Goal: Book appointment/travel/reservation

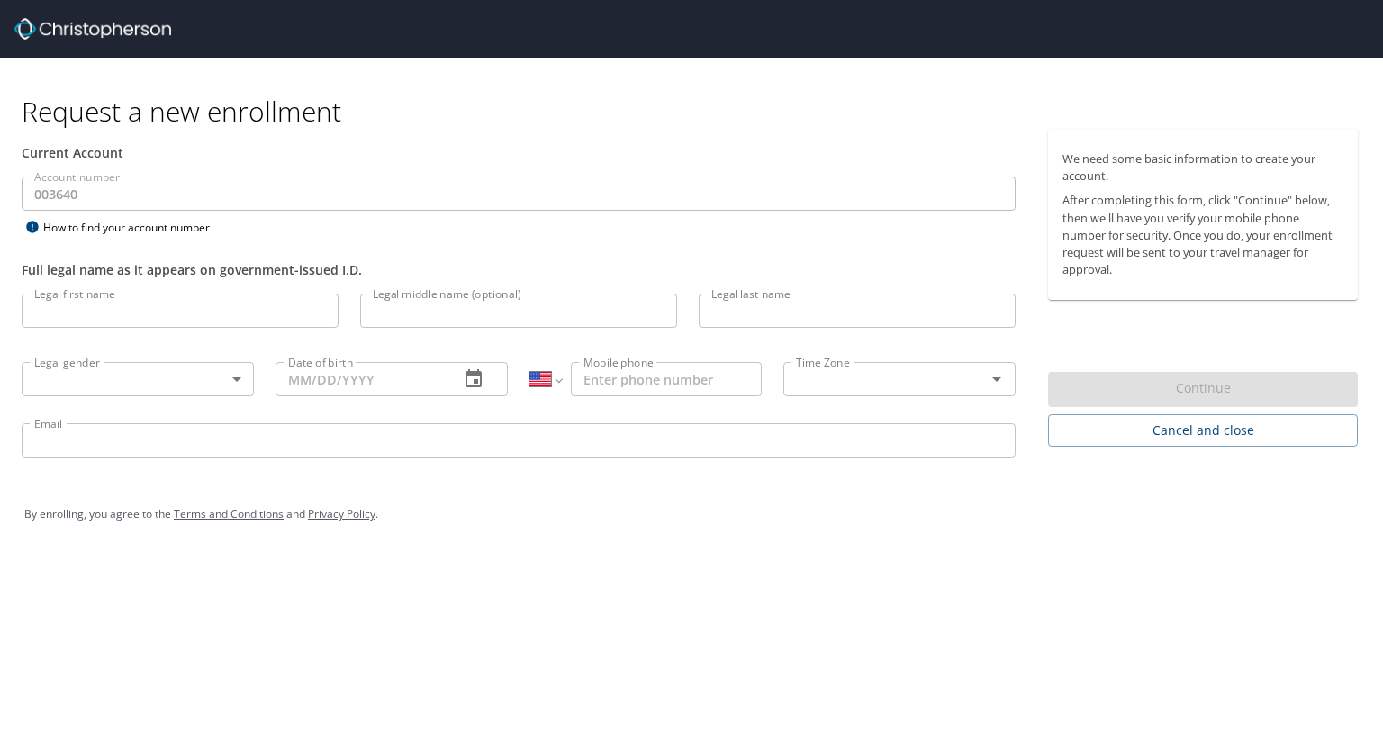
select select "US"
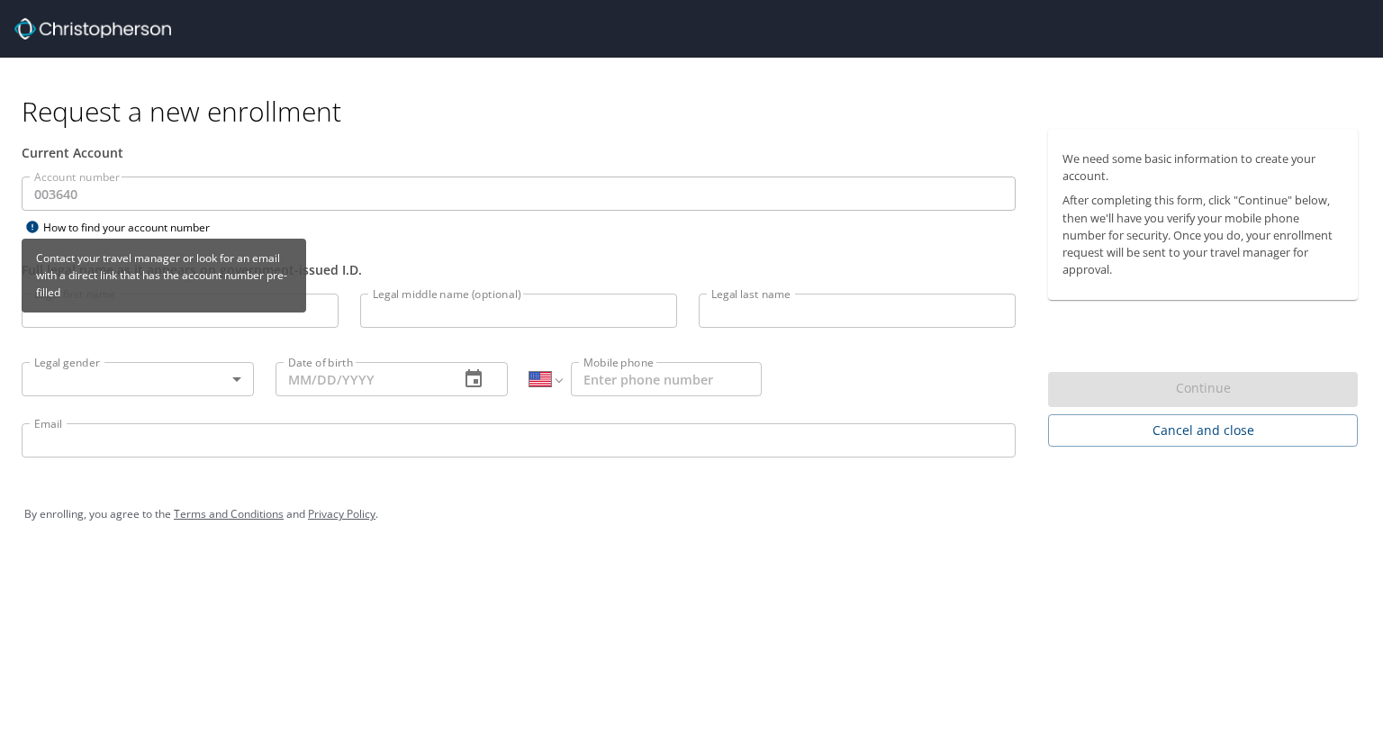
click at [33, 226] on icon at bounding box center [32, 227] width 12 height 12
click at [133, 321] on div "Contact your travel manager or look for an email with a direct link that has th…" at bounding box center [164, 282] width 285 height 86
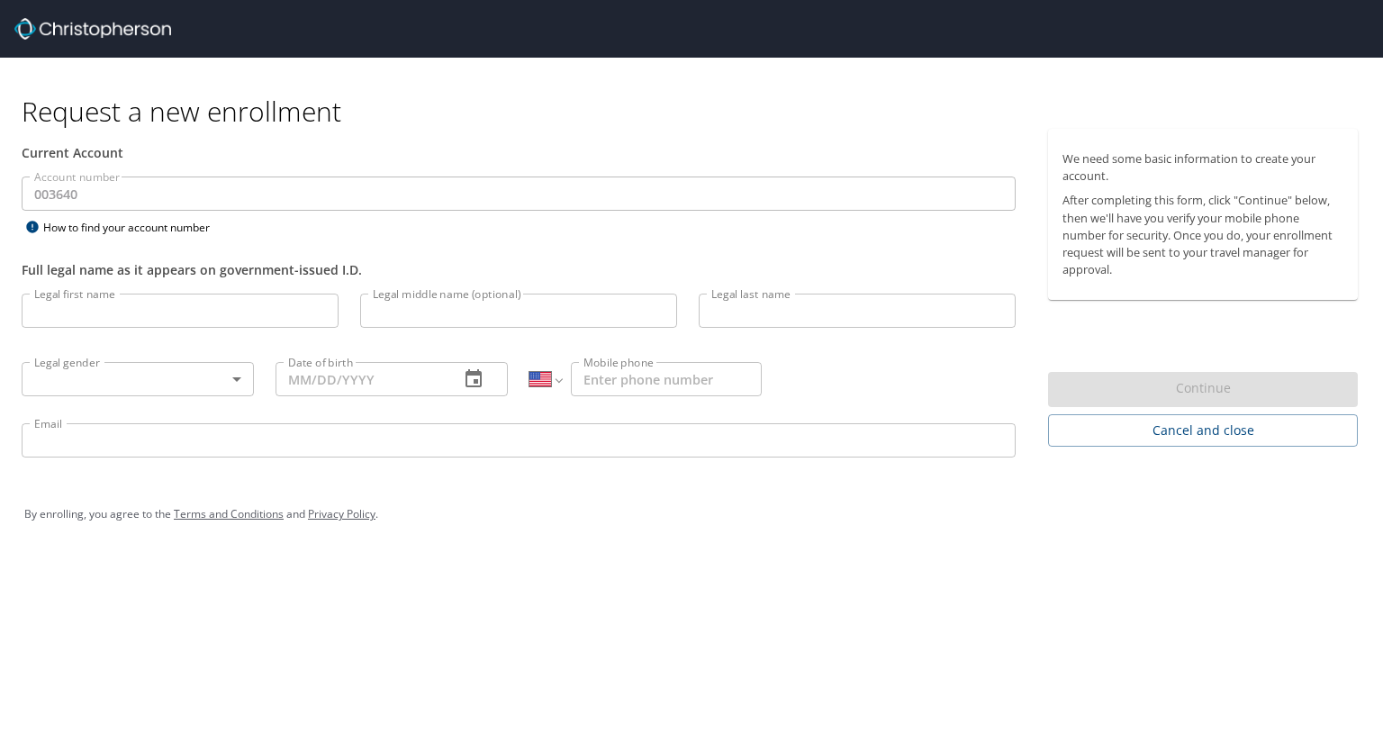
click at [403, 216] on div "Account number 003640 Account number How to find your account number" at bounding box center [519, 207] width 1016 height 62
click at [244, 308] on input "Legal first name" at bounding box center [180, 311] width 317 height 34
type input "Rakshak"
type input "Adhikari"
click at [212, 375] on body "Request a new enrollment Current Account Account number 003640 Account number H…" at bounding box center [691, 371] width 1383 height 743
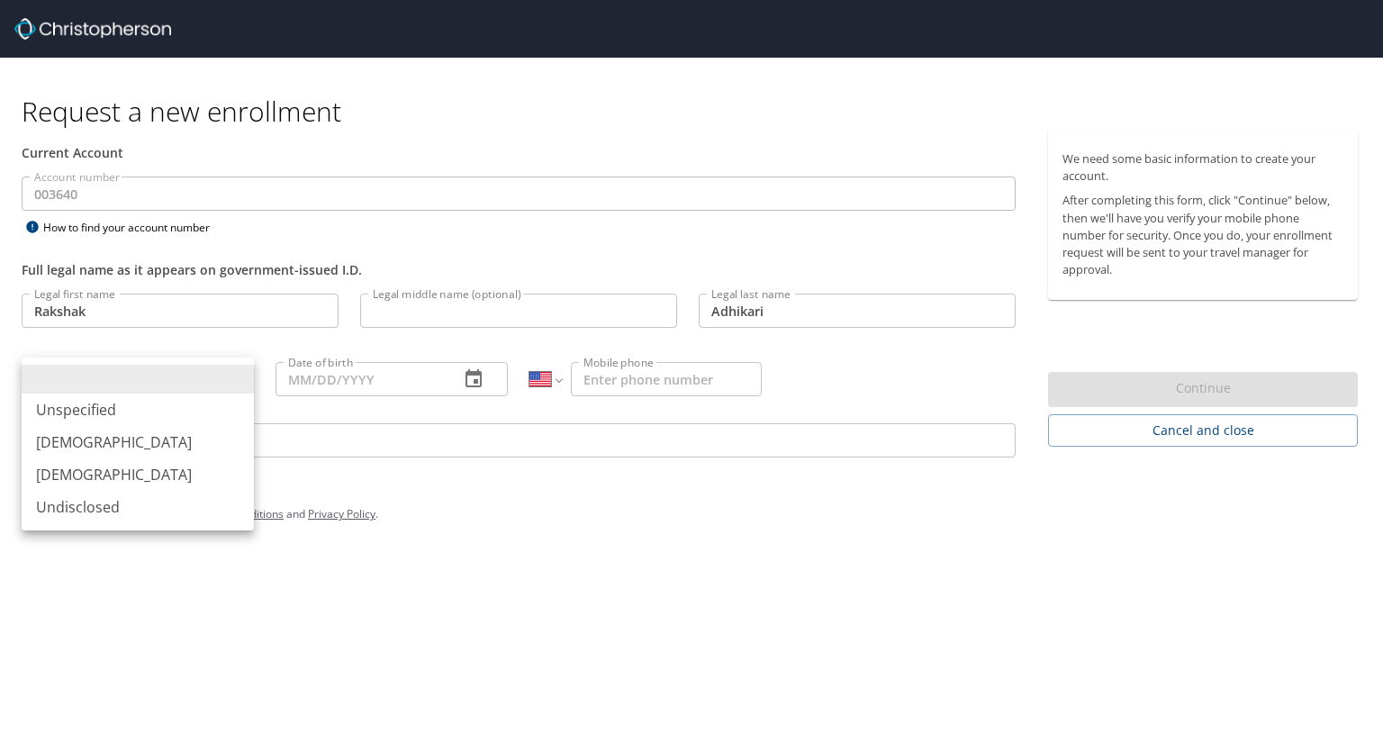
click at [185, 448] on li "[DEMOGRAPHIC_DATA]" at bounding box center [138, 442] width 232 height 32
type input "[DEMOGRAPHIC_DATA]"
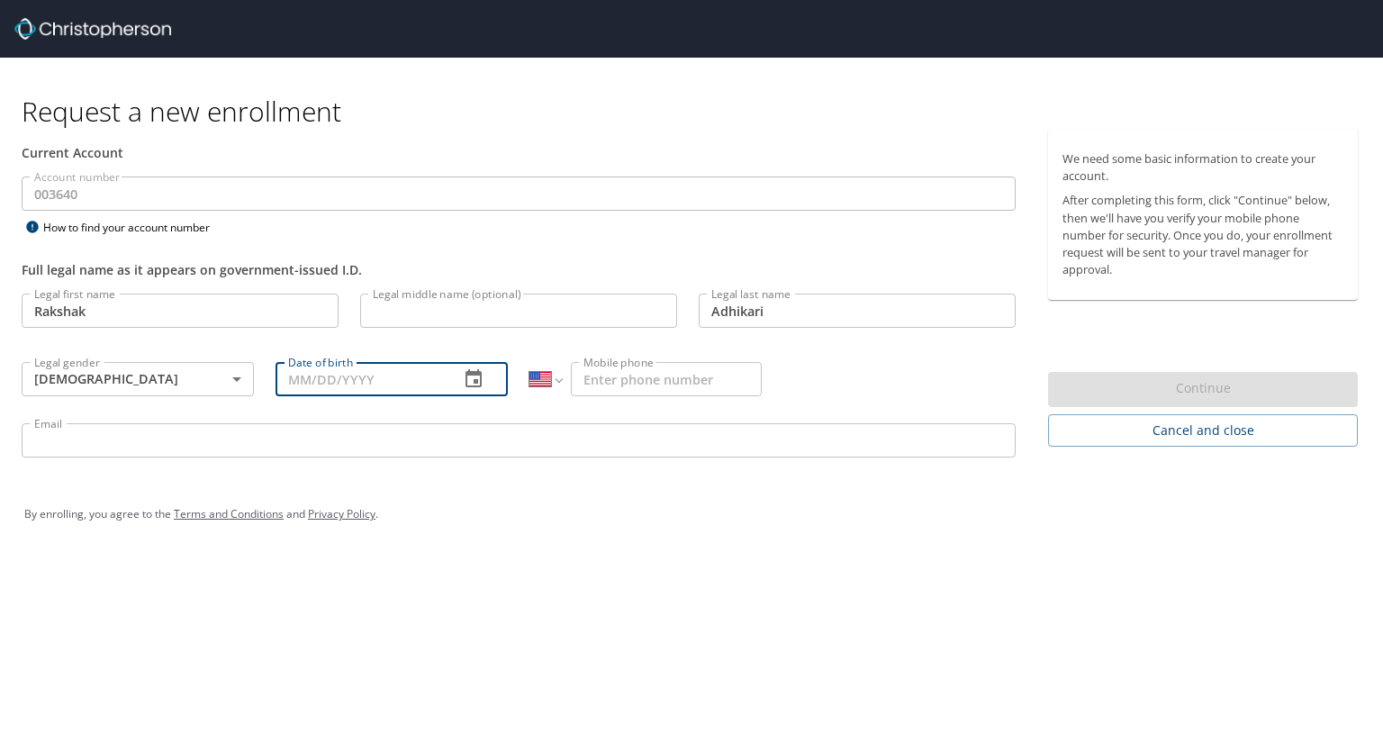
click at [378, 384] on input "Date of birth" at bounding box center [360, 379] width 169 height 34
type input "2_/__/____"
type input "[DATE]"
click at [611, 377] on input "Mobile phone" at bounding box center [666, 379] width 191 height 34
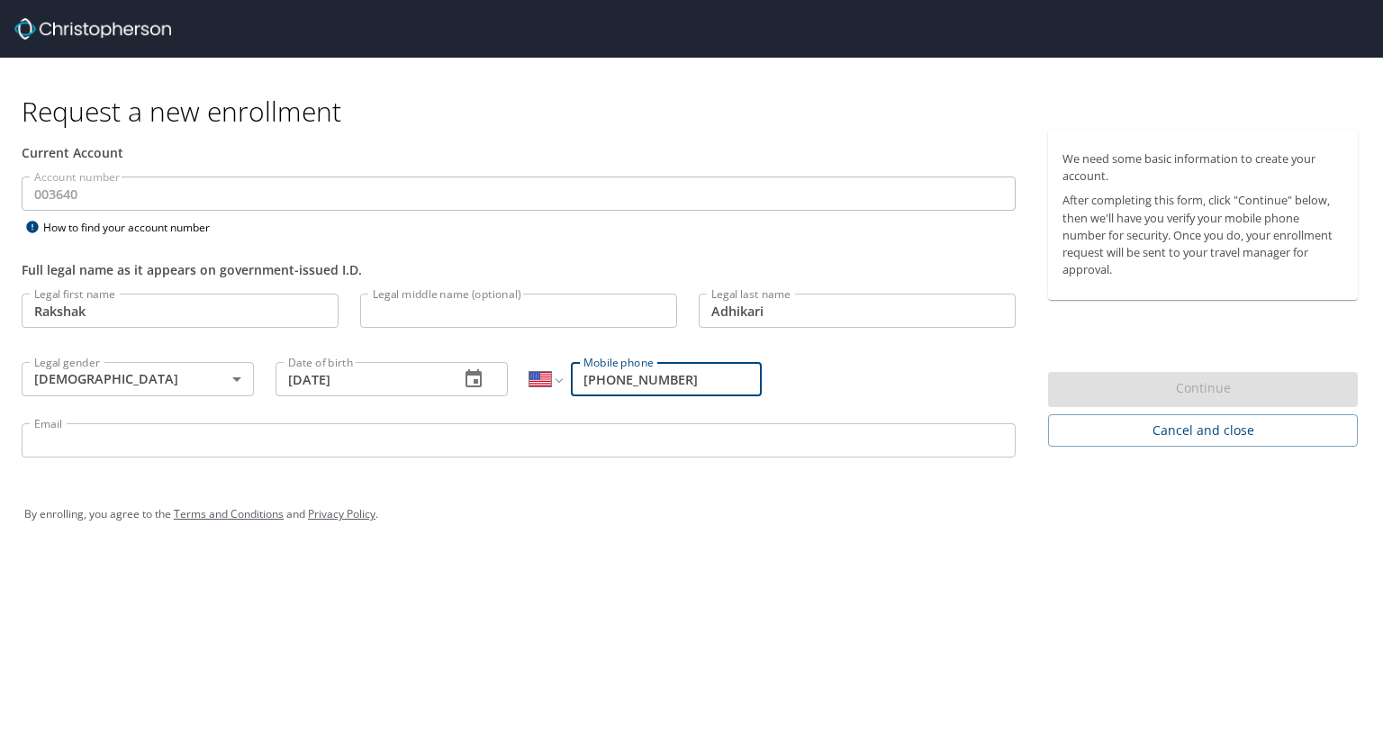
type input "[PHONE_NUMBER]"
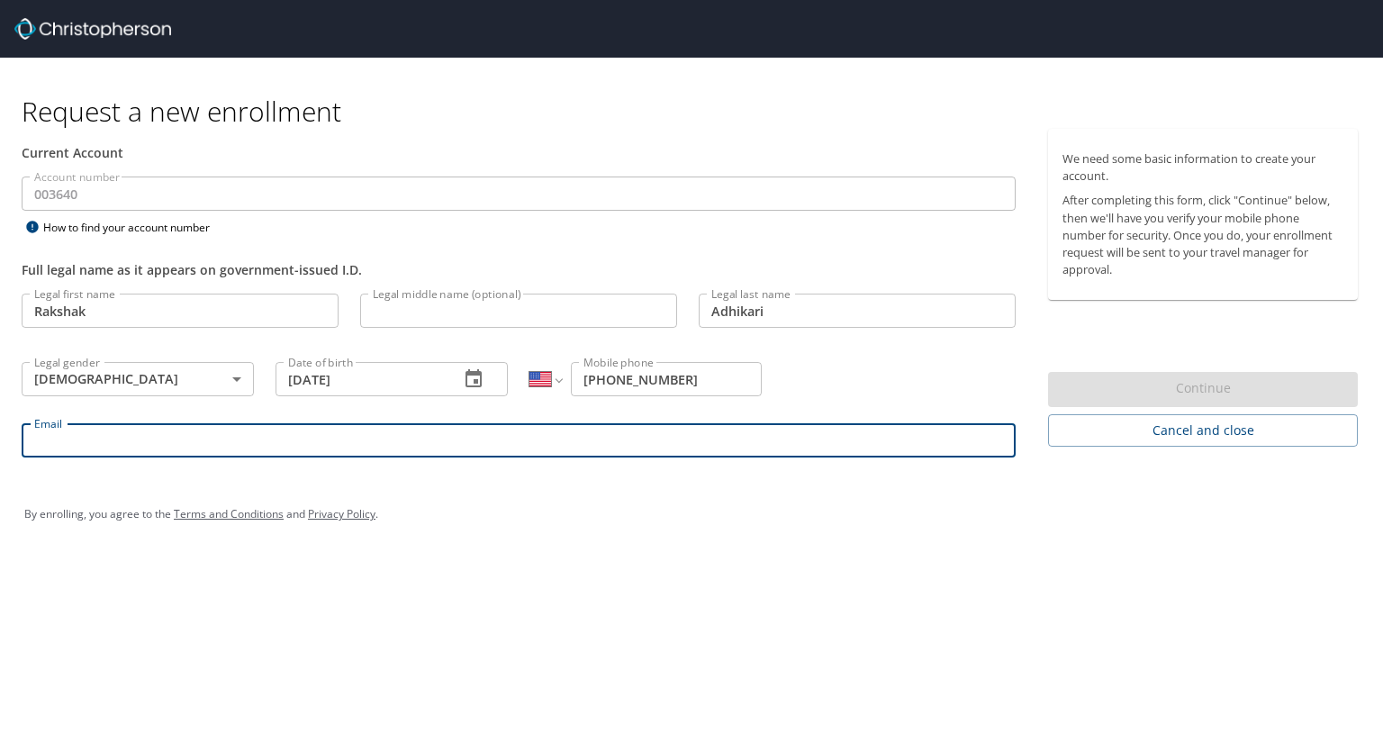
click at [142, 448] on input "Email" at bounding box center [519, 440] width 994 height 34
type input "[EMAIL_ADDRESS][PERSON_NAME][DOMAIN_NAME]"
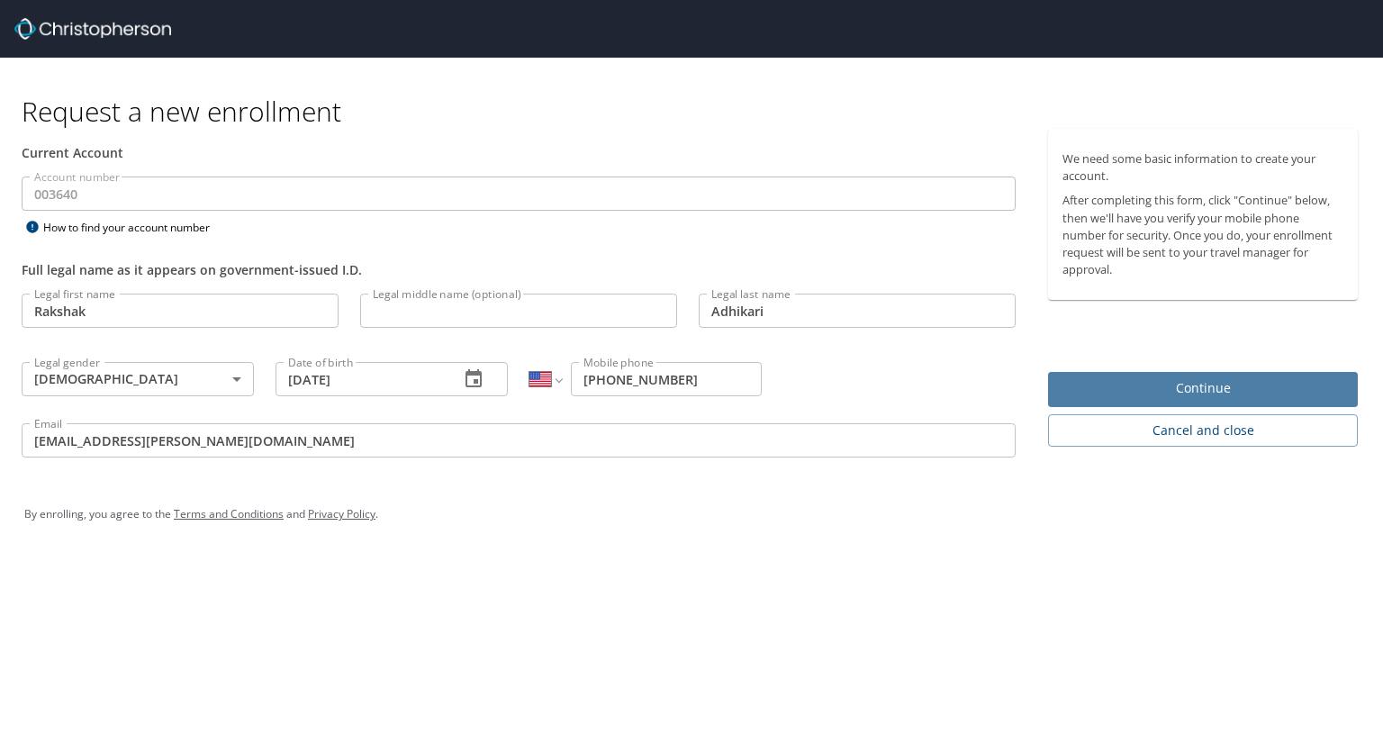
click at [1165, 388] on span "Continue" at bounding box center [1203, 388] width 281 height 23
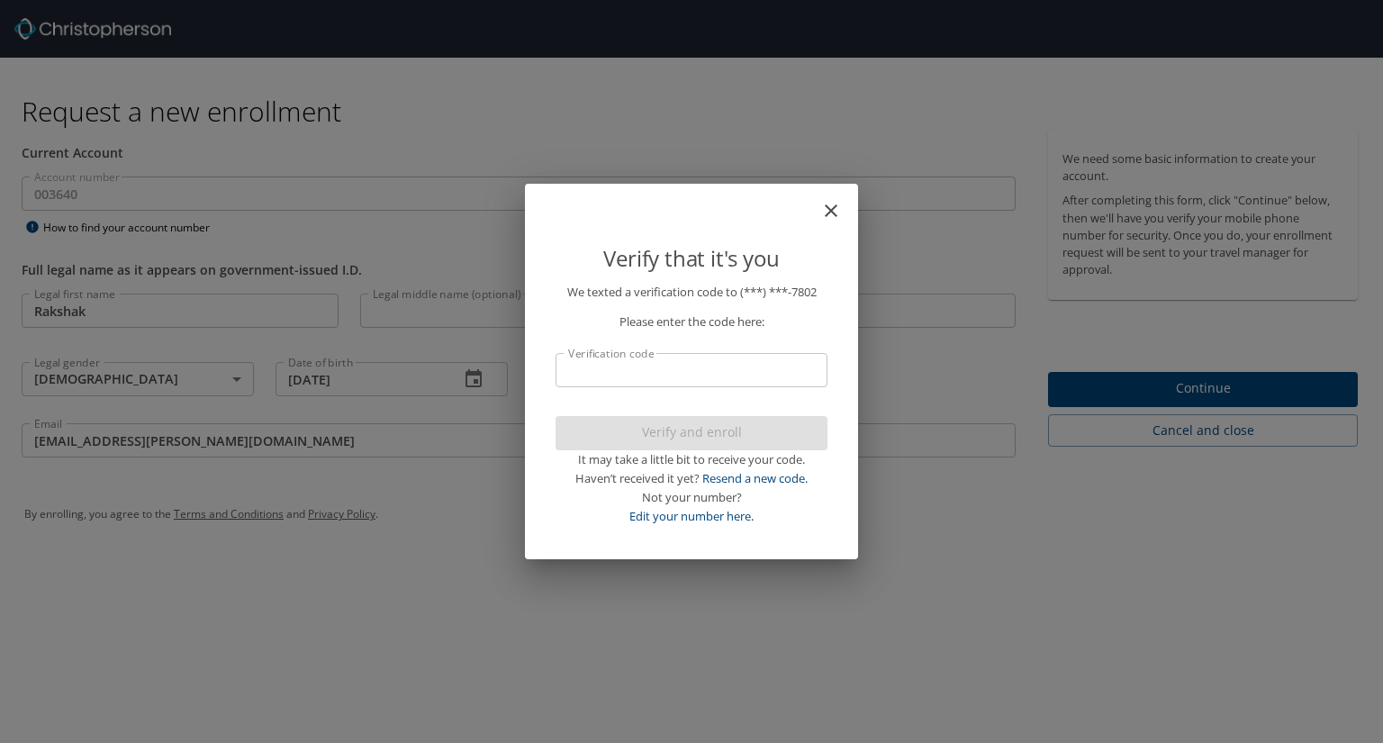
click at [616, 366] on input "Verification code" at bounding box center [692, 370] width 272 height 34
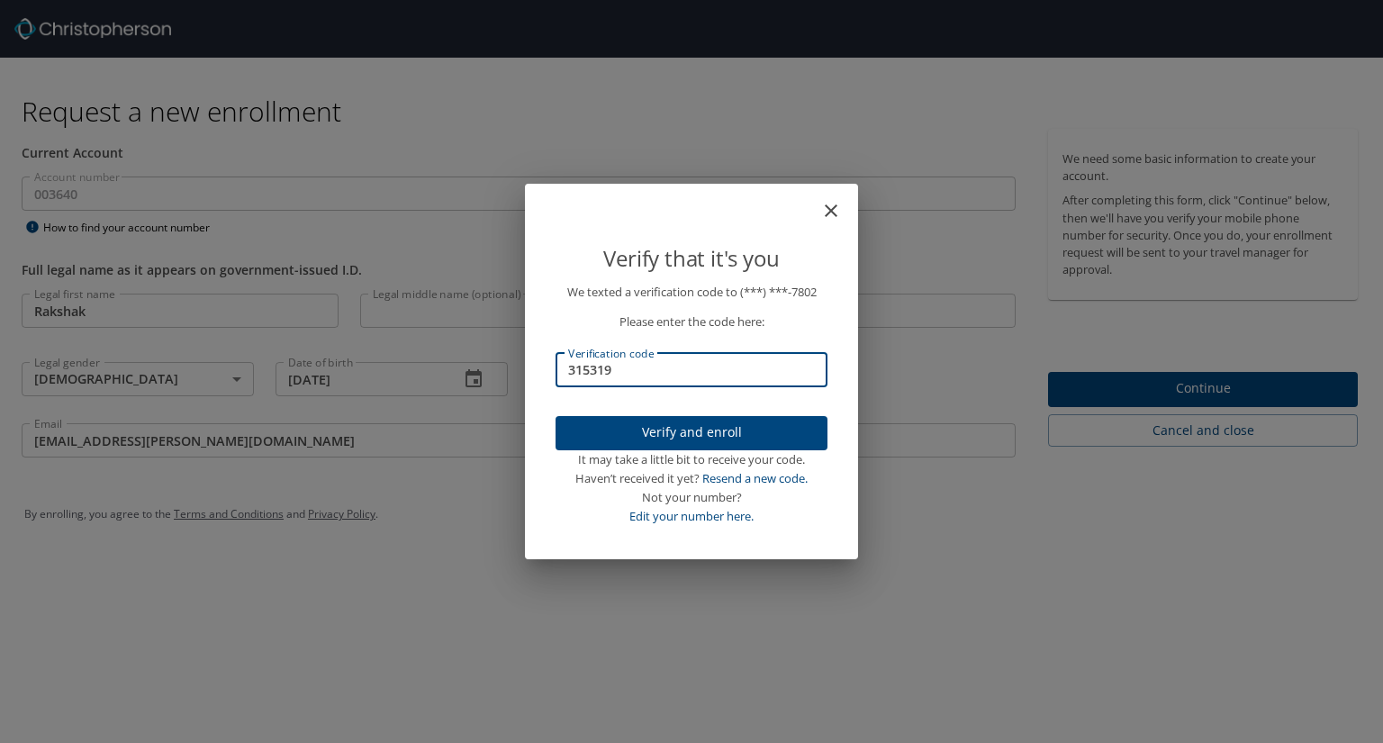
type input "315319"
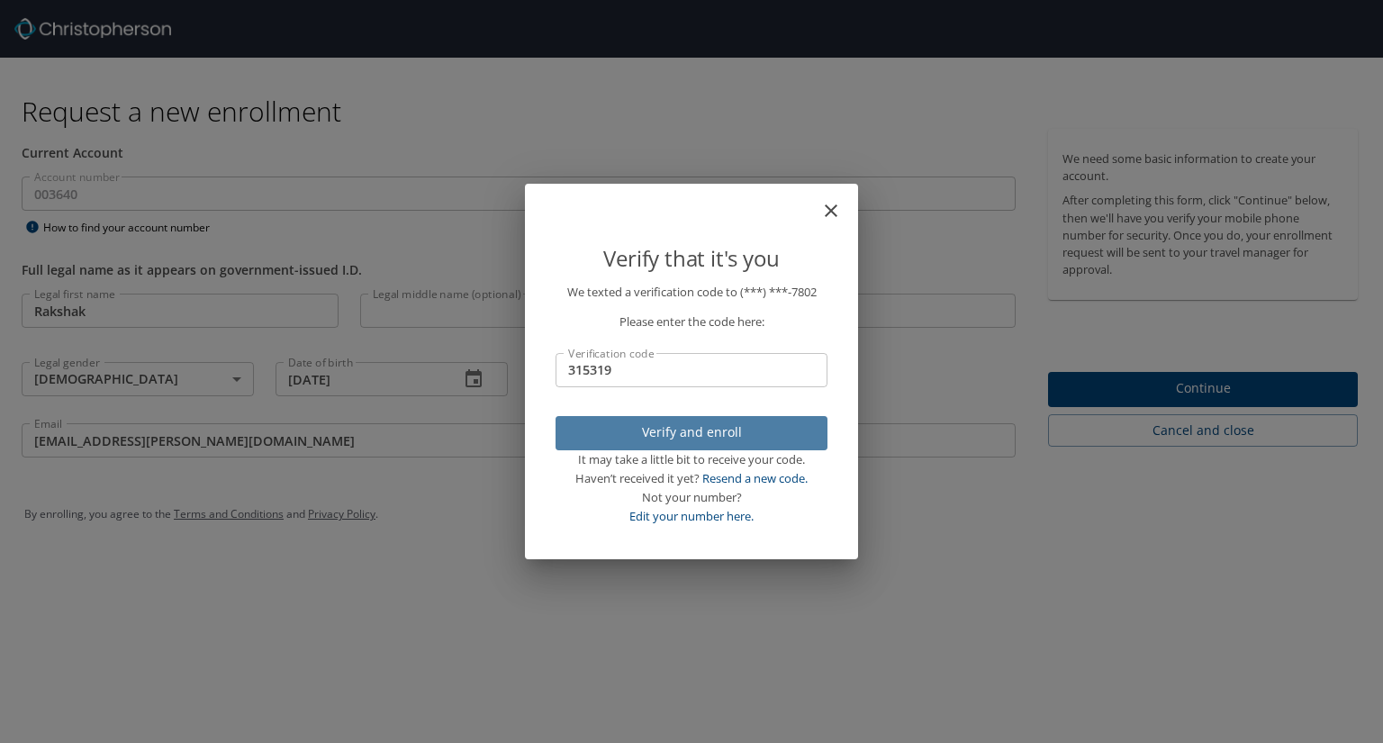
click at [639, 430] on span "Verify and enroll" at bounding box center [691, 432] width 243 height 23
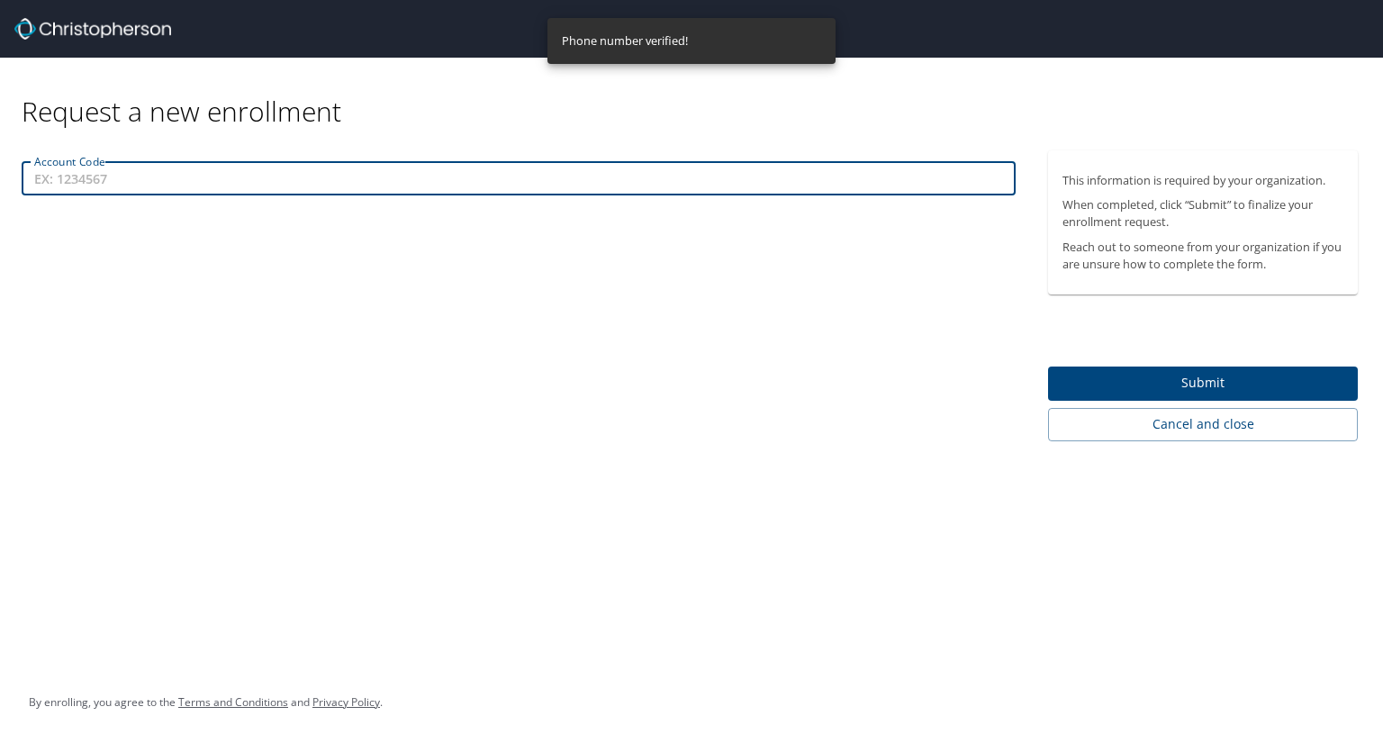
click at [375, 175] on input "Account Code" at bounding box center [519, 178] width 994 height 34
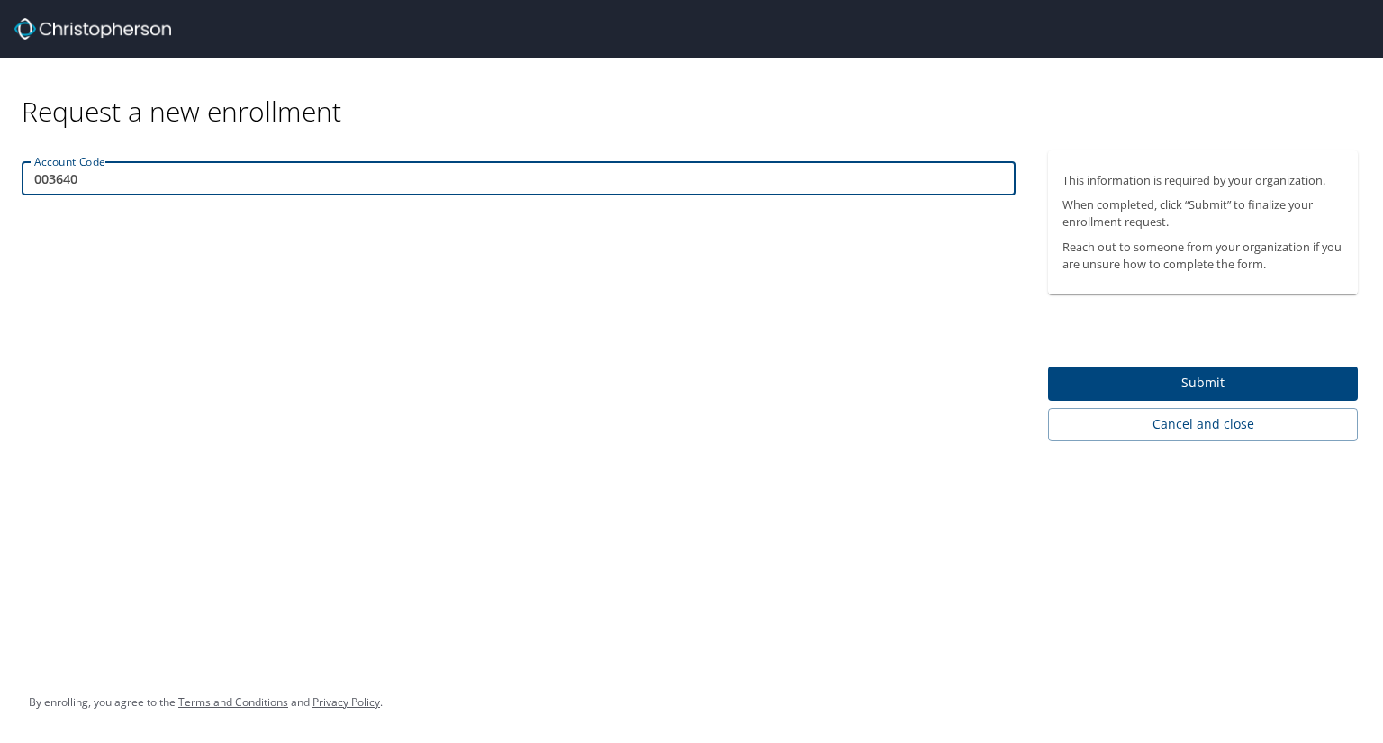
type input "003640"
click at [1279, 366] on button "Submit" at bounding box center [1203, 383] width 310 height 35
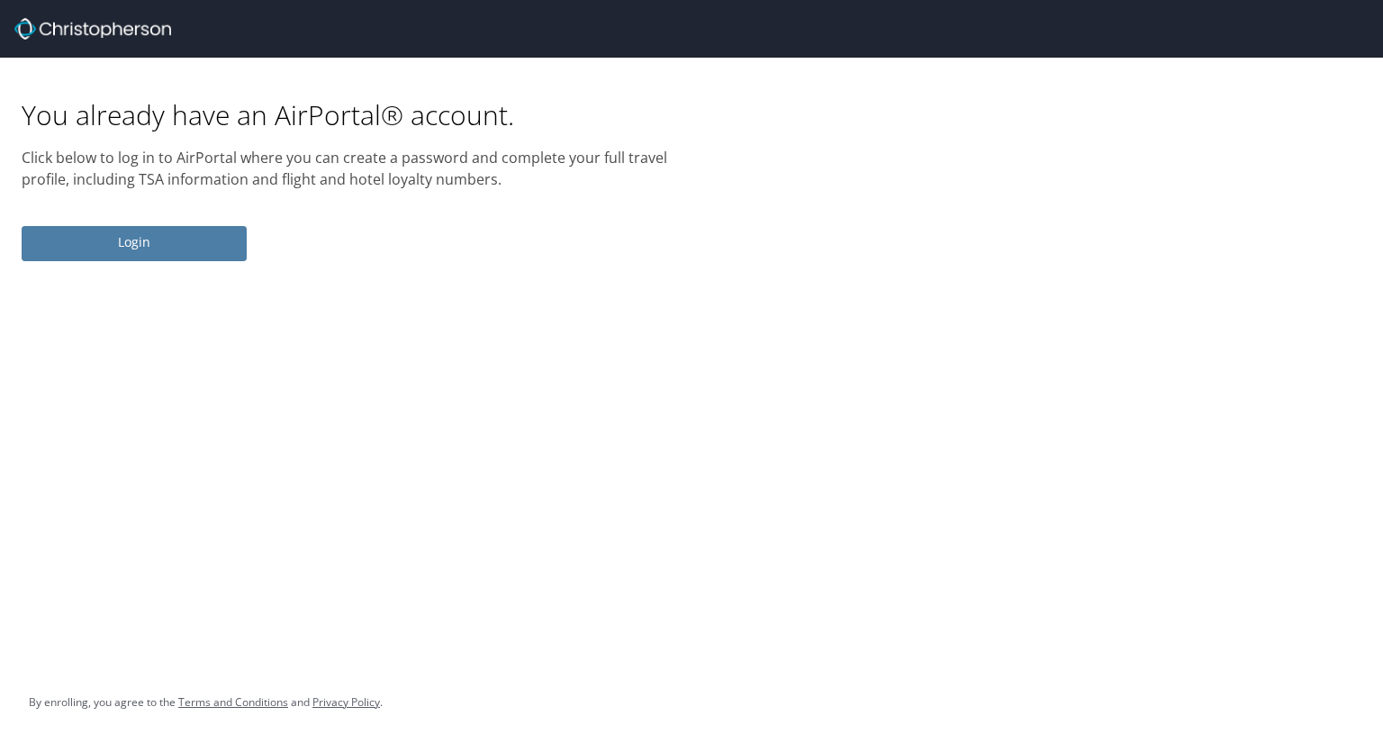
click at [220, 248] on span "Login" at bounding box center [134, 242] width 196 height 23
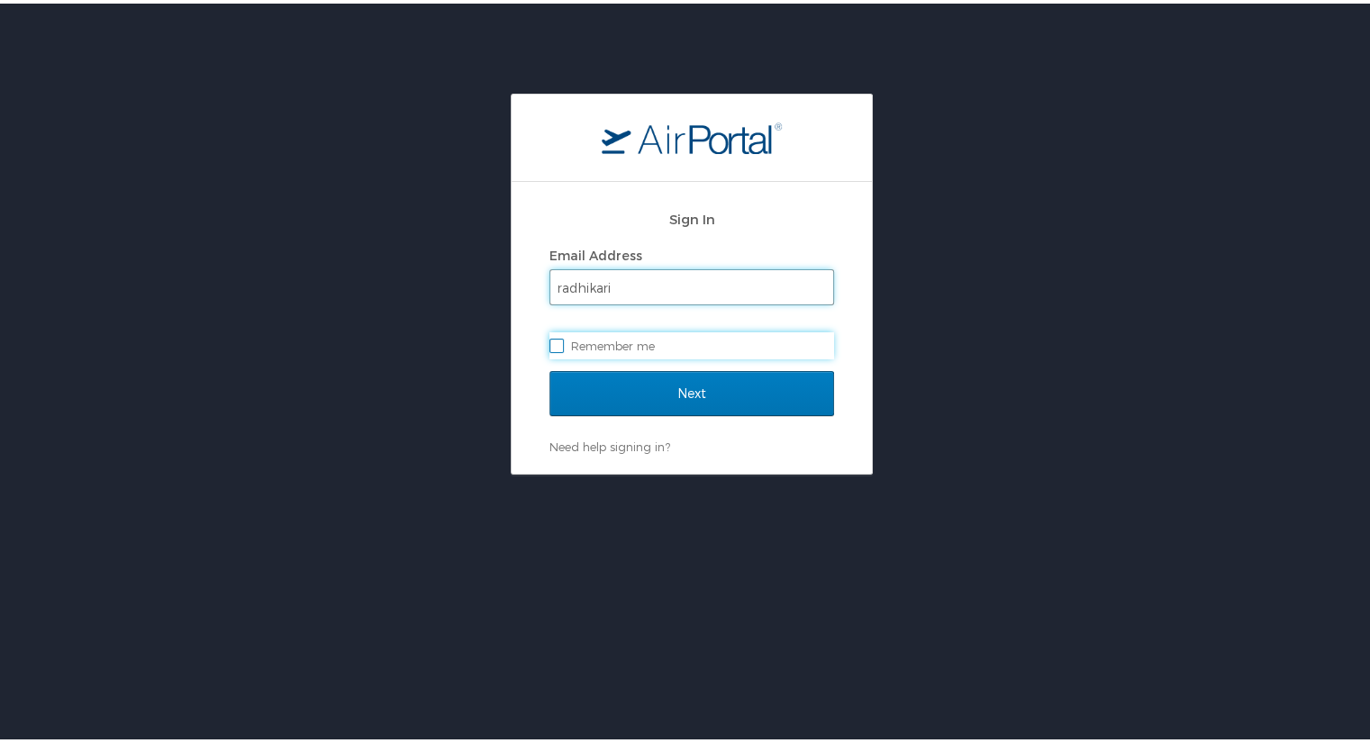
click at [688, 270] on input "radhikari" at bounding box center [691, 284] width 283 height 34
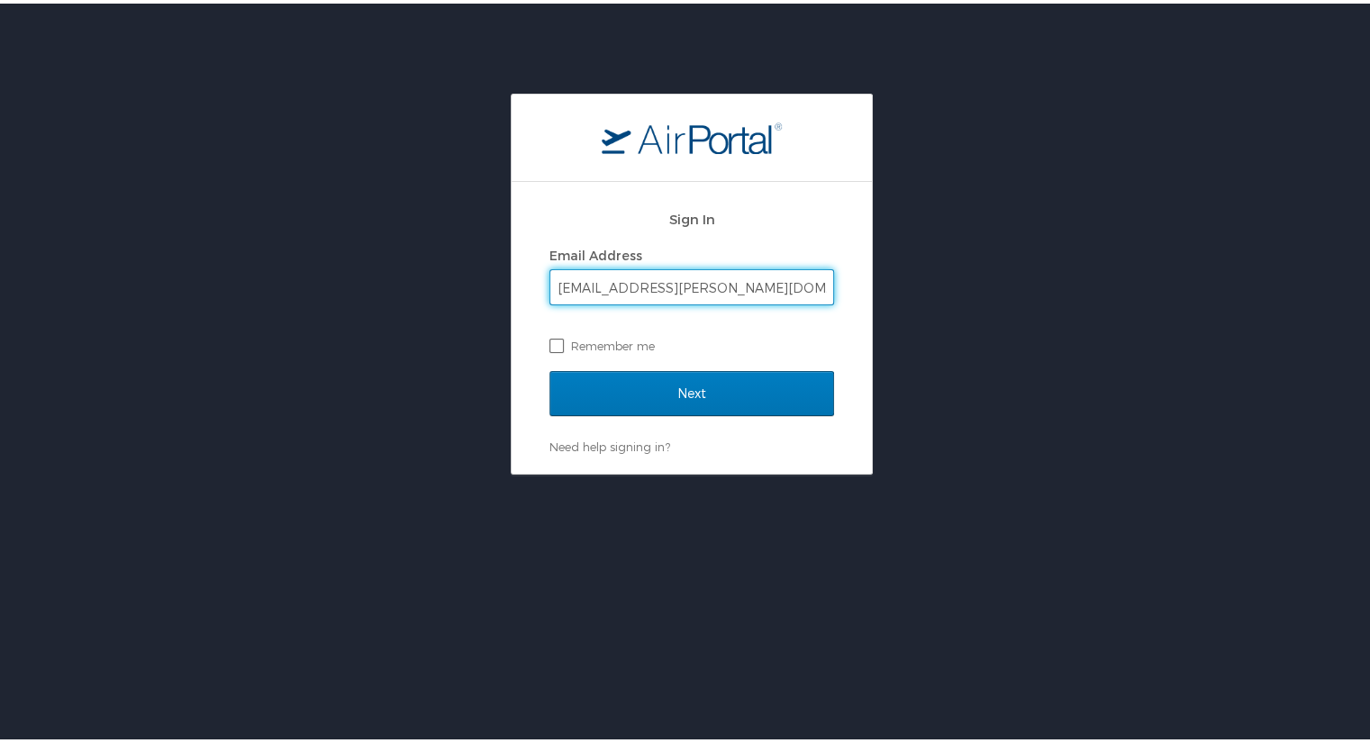
type input "[EMAIL_ADDRESS][PERSON_NAME][DOMAIN_NAME]"
click at [554, 341] on label "Remember me" at bounding box center [691, 342] width 285 height 27
click at [554, 341] on input "Remember me" at bounding box center [555, 341] width 12 height 12
checkbox input "true"
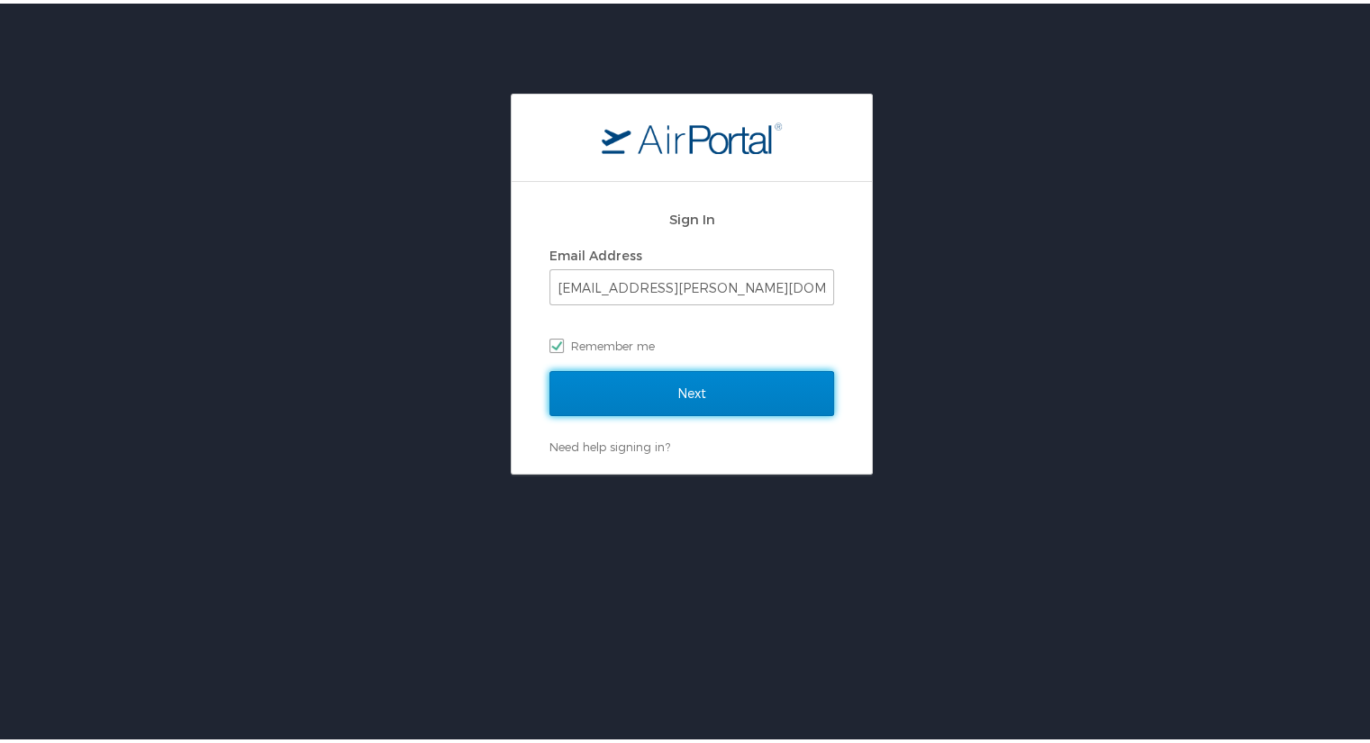
click at [589, 384] on input "Next" at bounding box center [691, 389] width 285 height 45
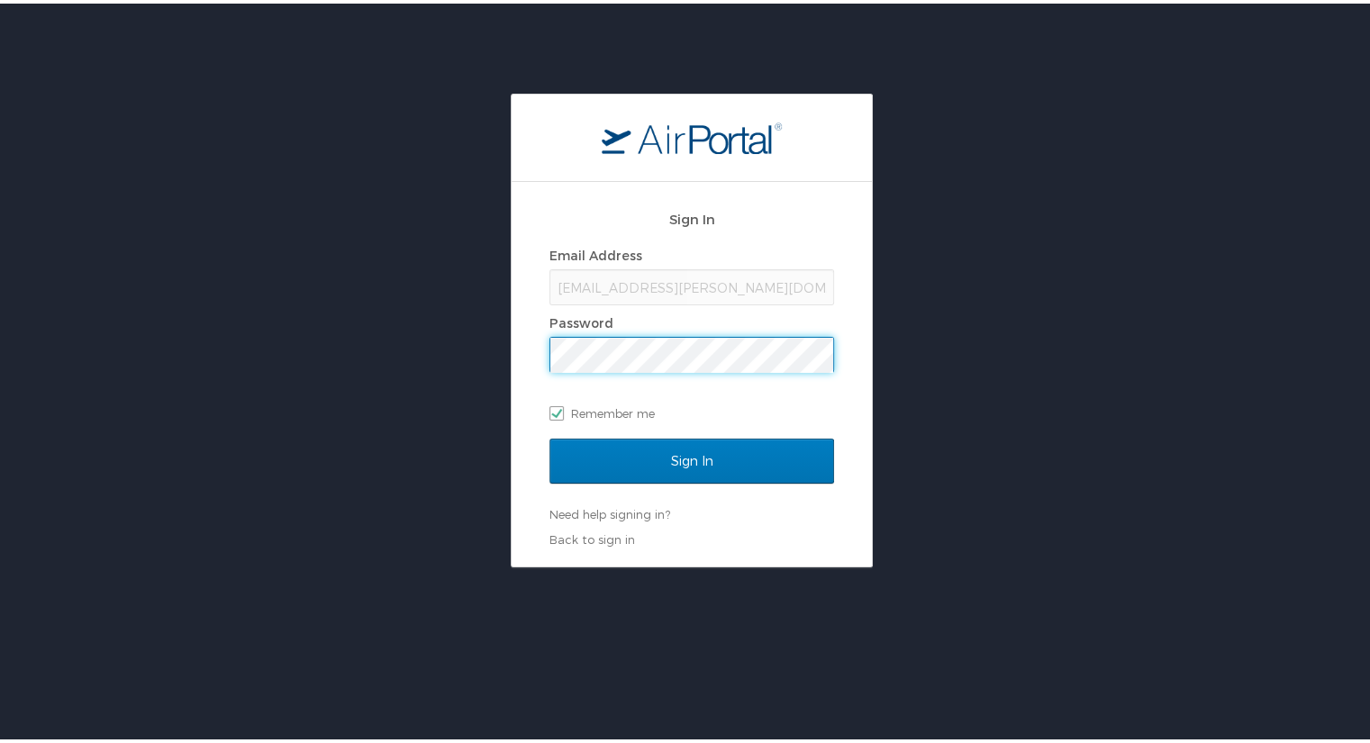
click at [549, 435] on input "Sign In" at bounding box center [691, 457] width 285 height 45
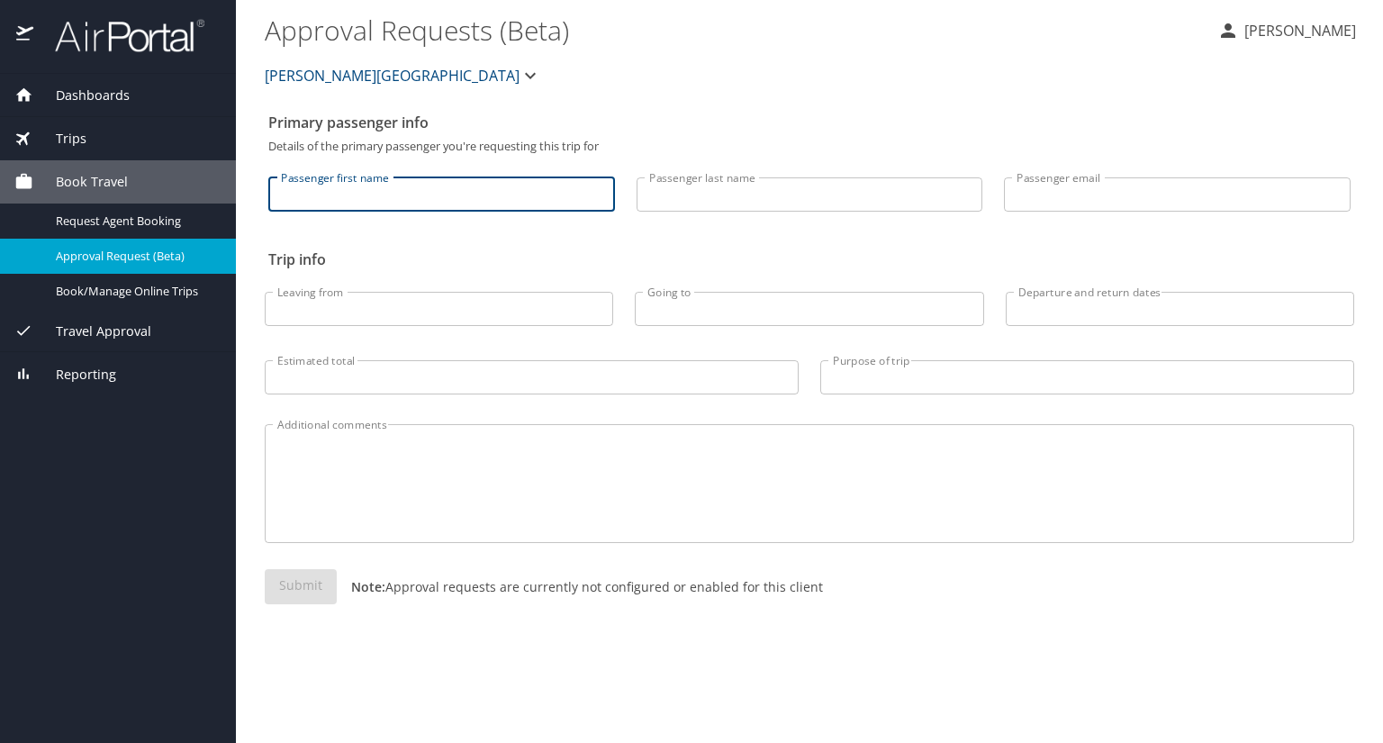
click at [380, 194] on input "Passenger first name" at bounding box center [441, 194] width 347 height 34
type input "Rakshak"
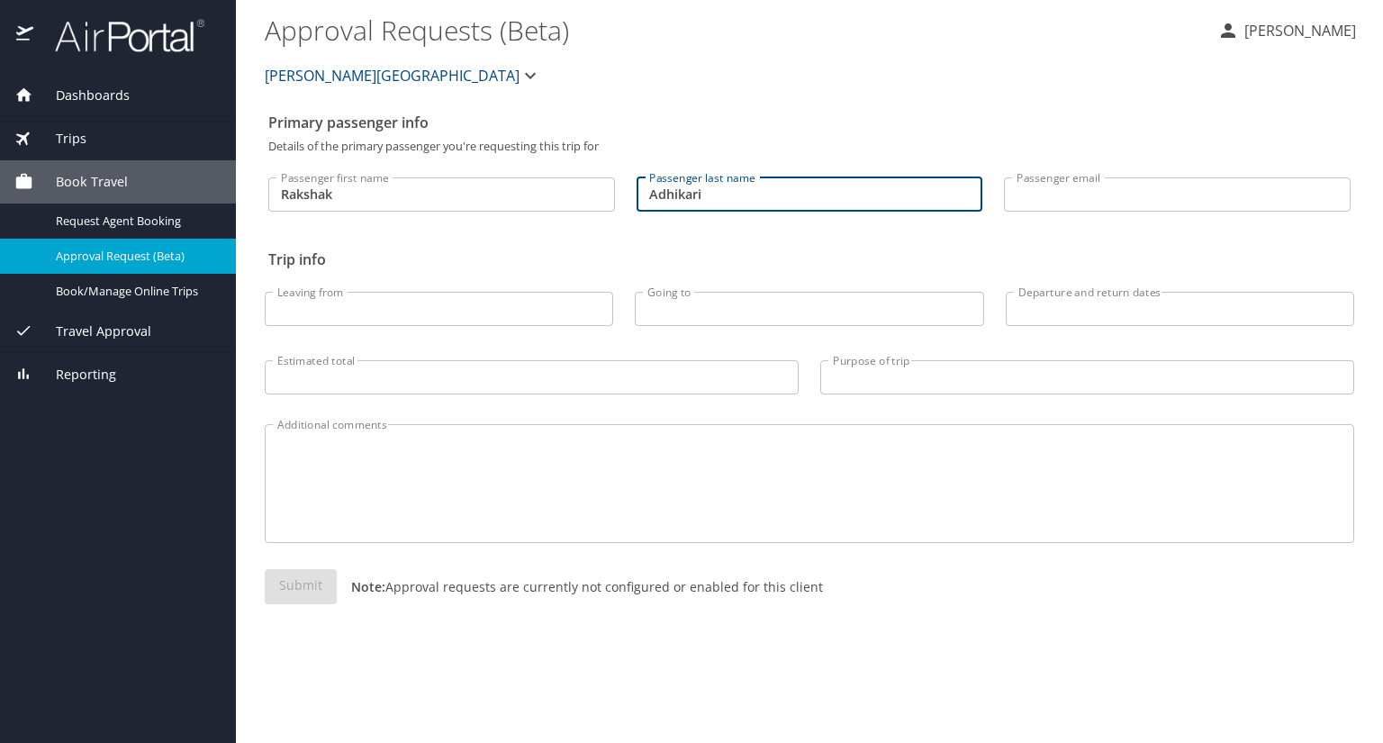
type input "Adhikari"
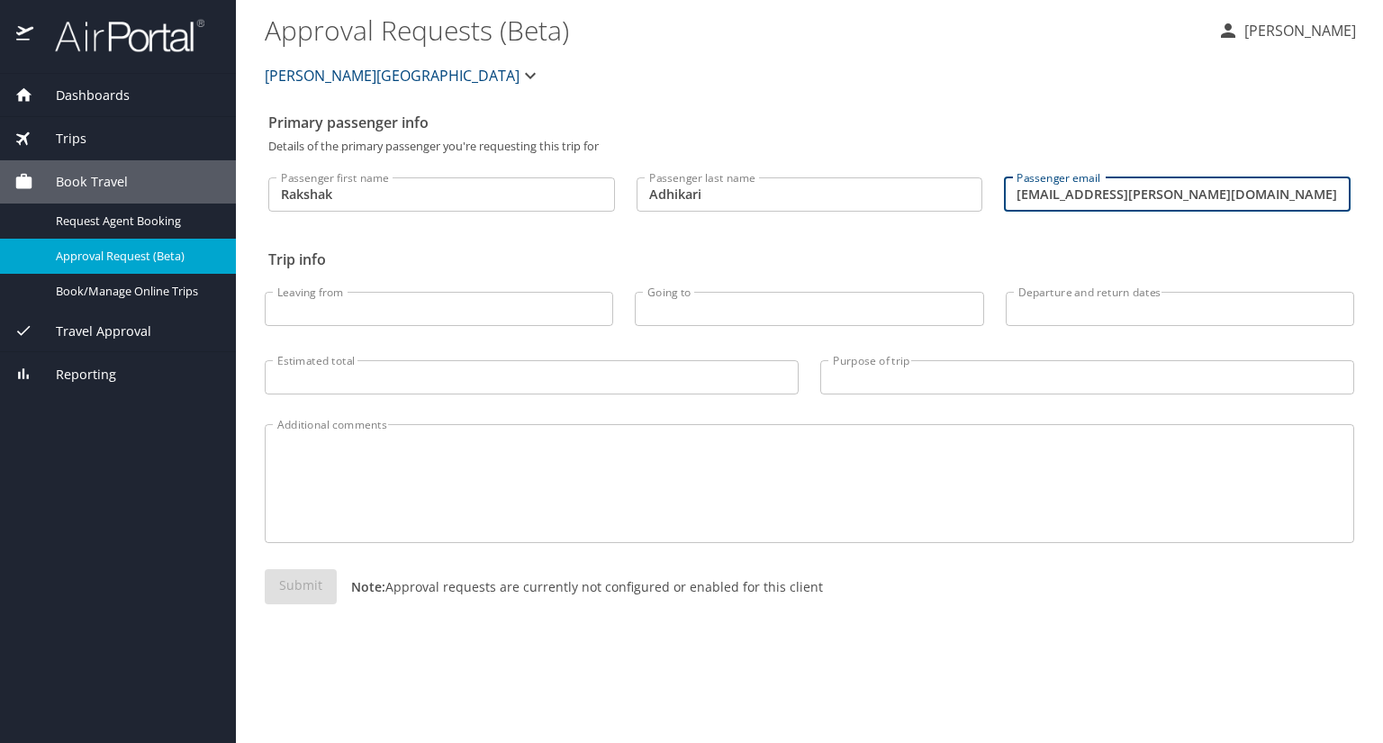
type input "radhikari@troy.edu"
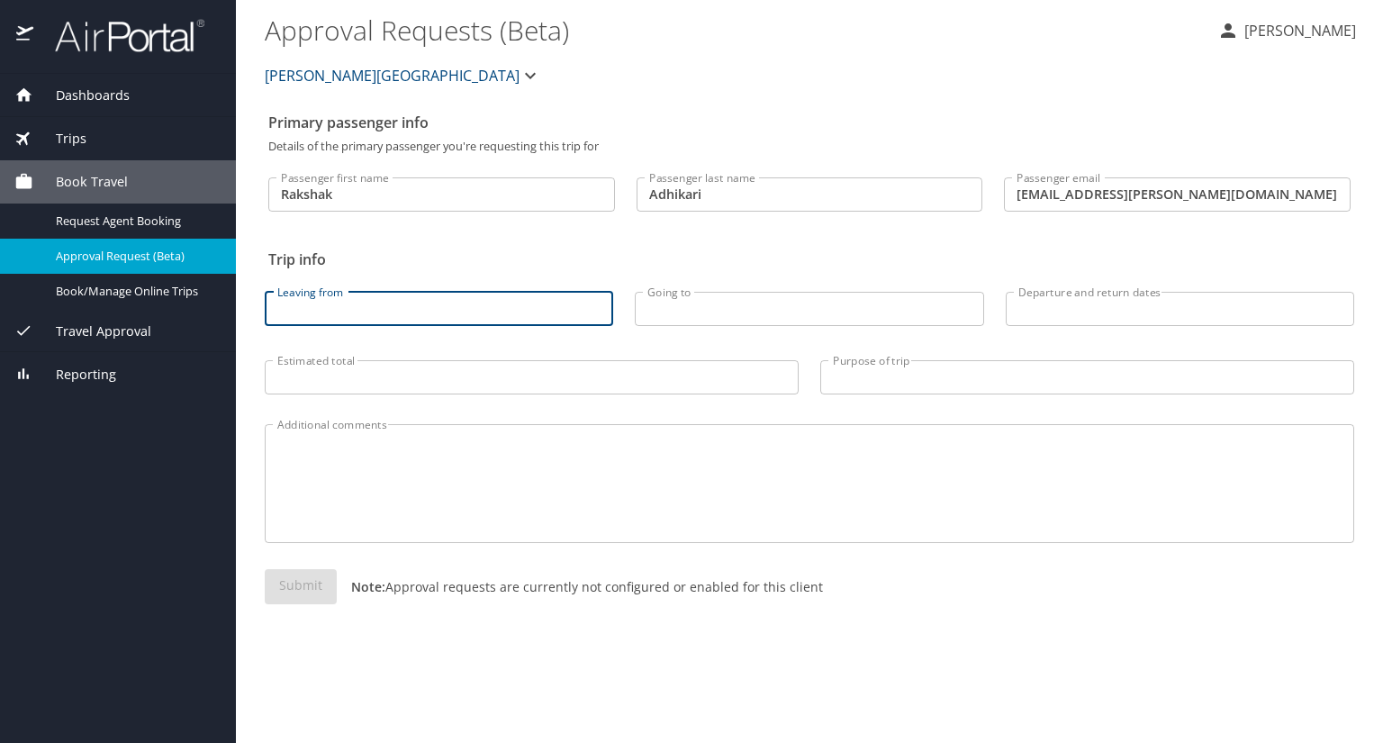
click at [392, 311] on input "Leaving from" at bounding box center [439, 309] width 348 height 34
type input "Montgomery, Al"
click at [660, 305] on input "Going to" at bounding box center [809, 309] width 348 height 34
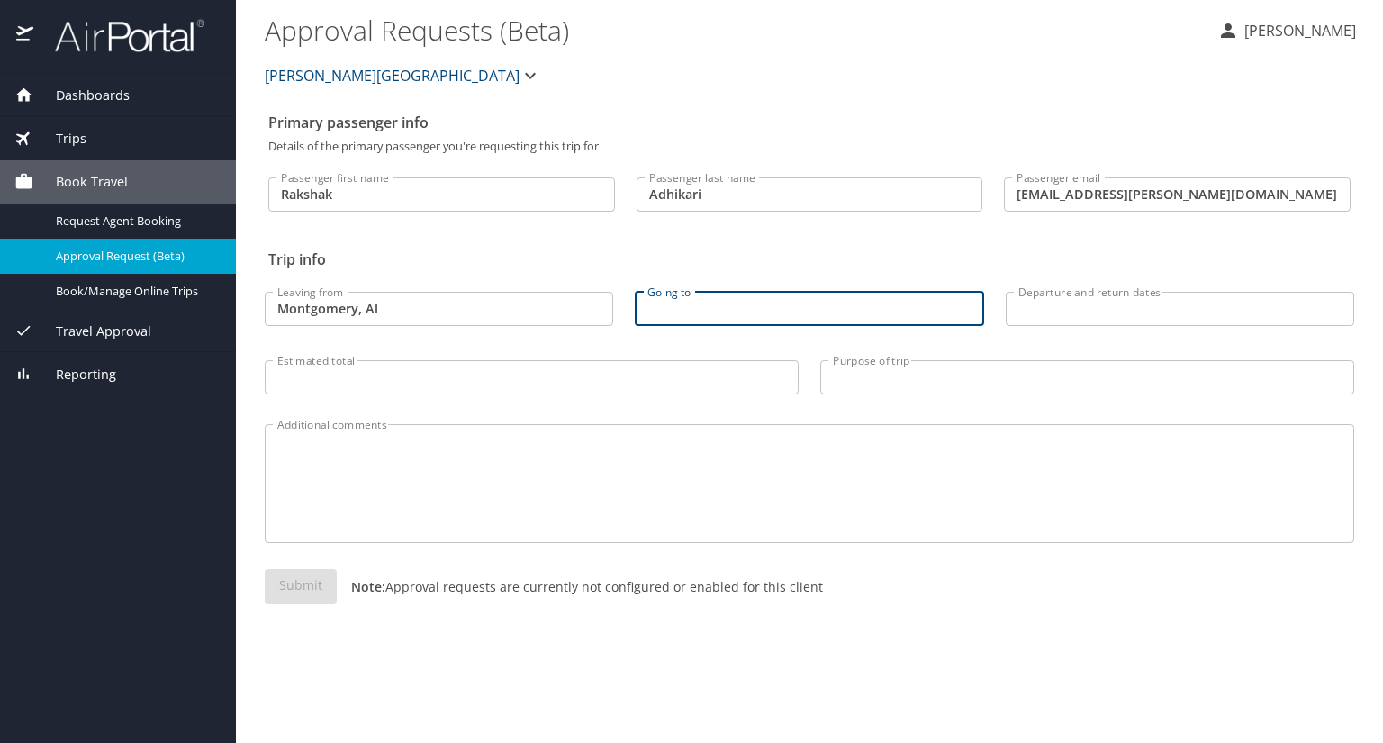
type input "O"
drag, startPoint x: 864, startPoint y: 314, endPoint x: 493, endPoint y: 323, distance: 371.1
click at [493, 323] on div "Leaving from Montgomery, Al Leaving from Going to Phenix Going to Departure and…" at bounding box center [809, 338] width 1111 height 143
paste input "oenix Sky Harbor International Airport (PHX)"
type input "Phoenix Sky Harbor International Airport (PHX)"
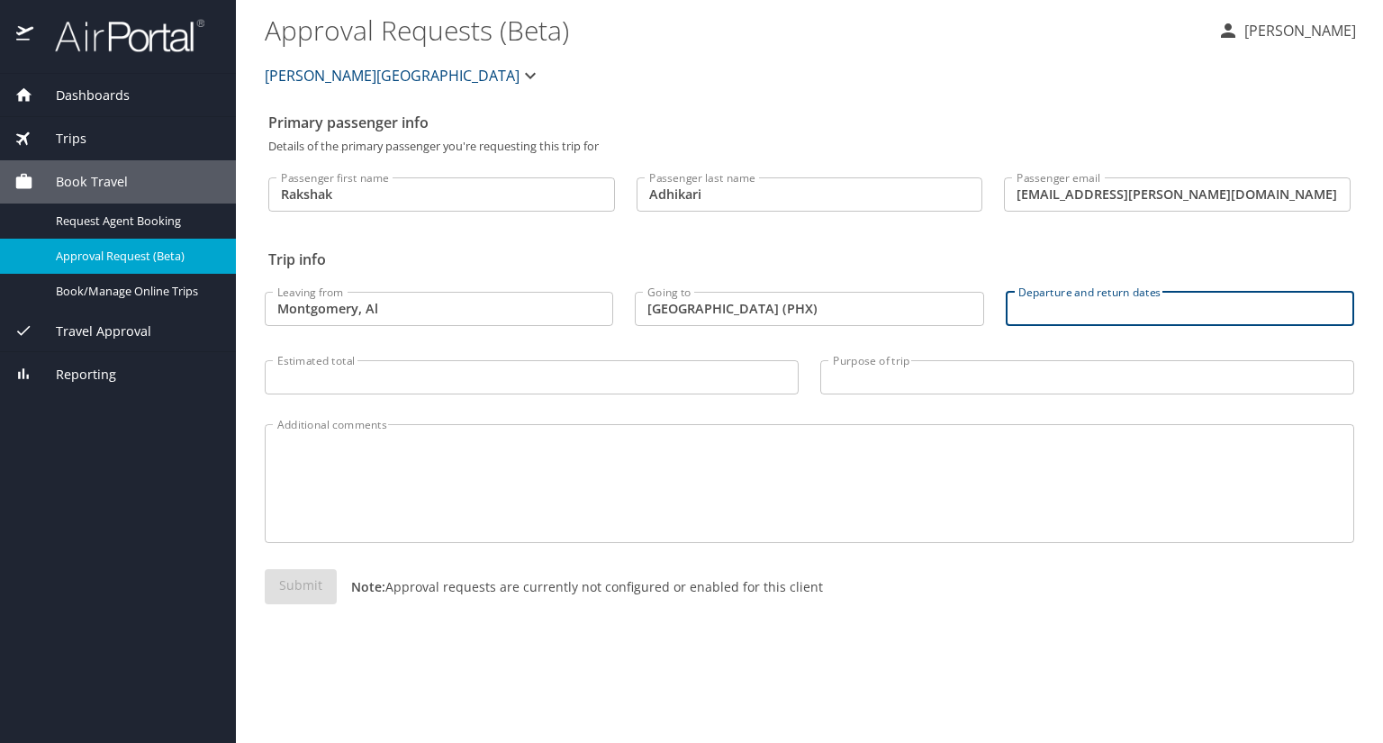
click at [1034, 303] on input "Departure and return dates" at bounding box center [1180, 309] width 348 height 34
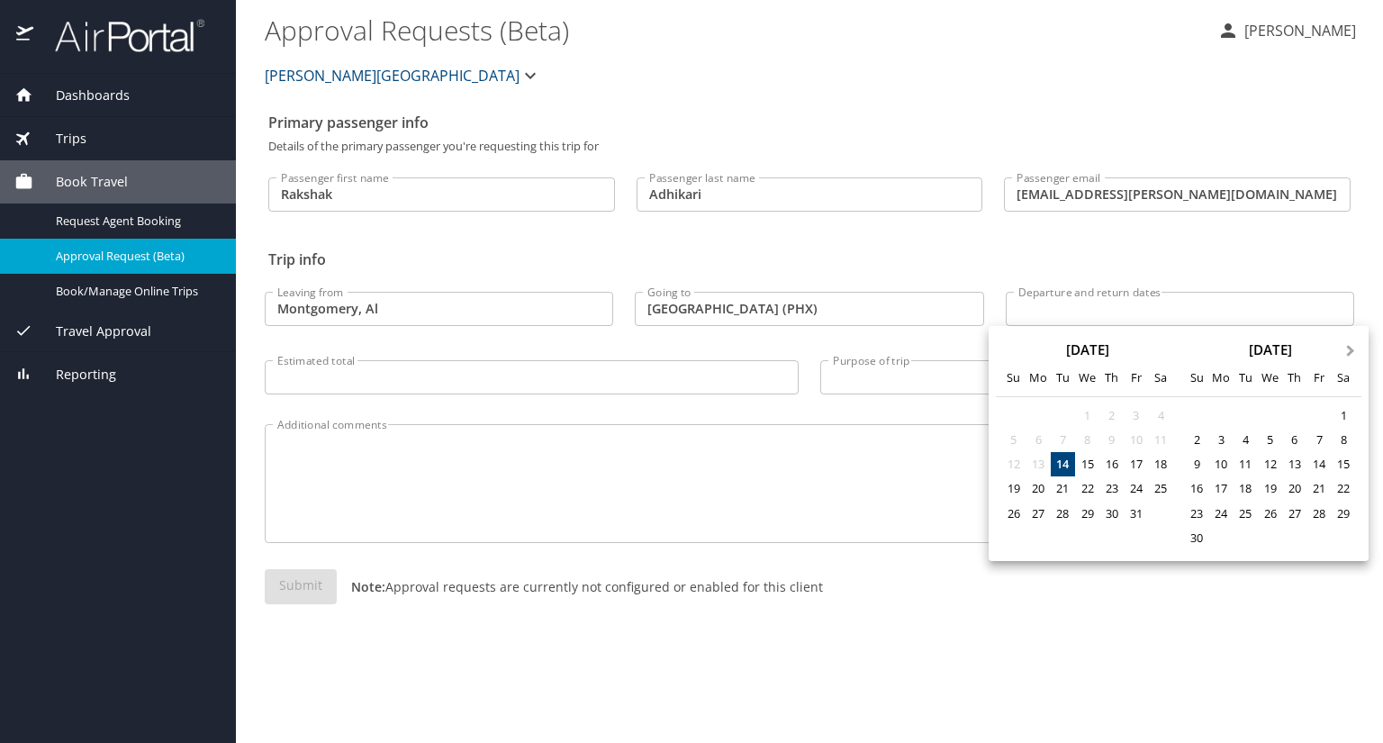
click at [1354, 353] on button "Next Month" at bounding box center [1352, 342] width 29 height 29
click at [1206, 438] on div "7" at bounding box center [1196, 440] width 24 height 24
click at [1320, 439] on div "12" at bounding box center [1319, 440] width 24 height 24
type input "12/07/2025 🠦 12/12/2025"
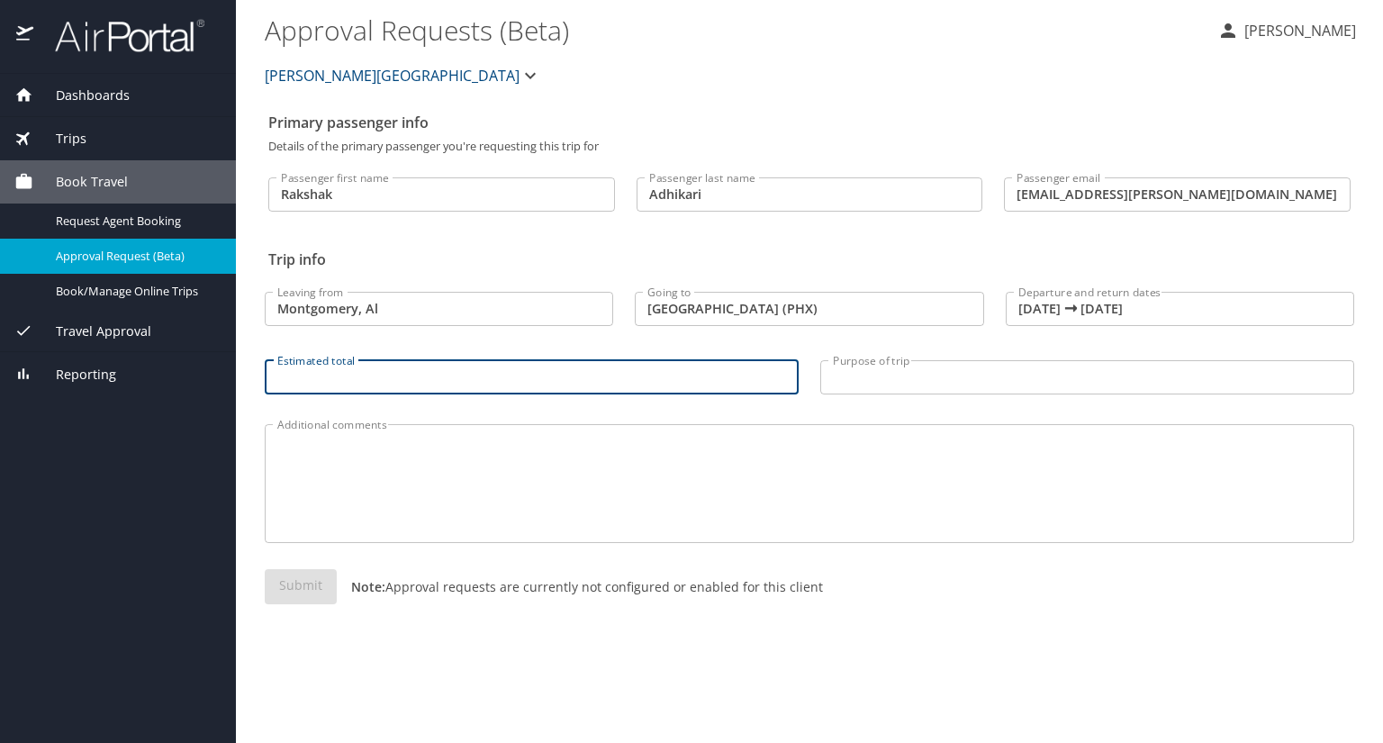
click at [685, 376] on input "Estimated total" at bounding box center [532, 377] width 534 height 34
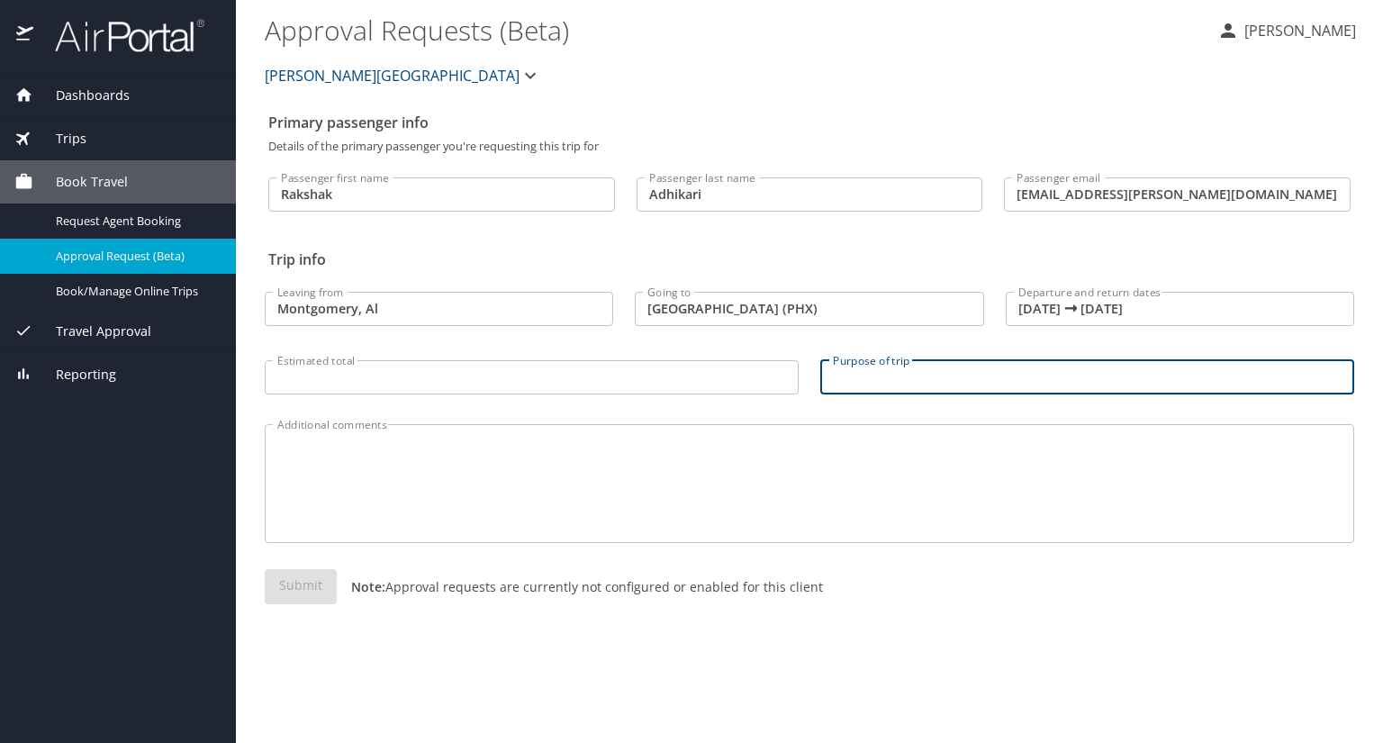
click at [855, 385] on input "Purpose of trip" at bounding box center [1087, 377] width 534 height 34
type input "Presentation at a Conference"
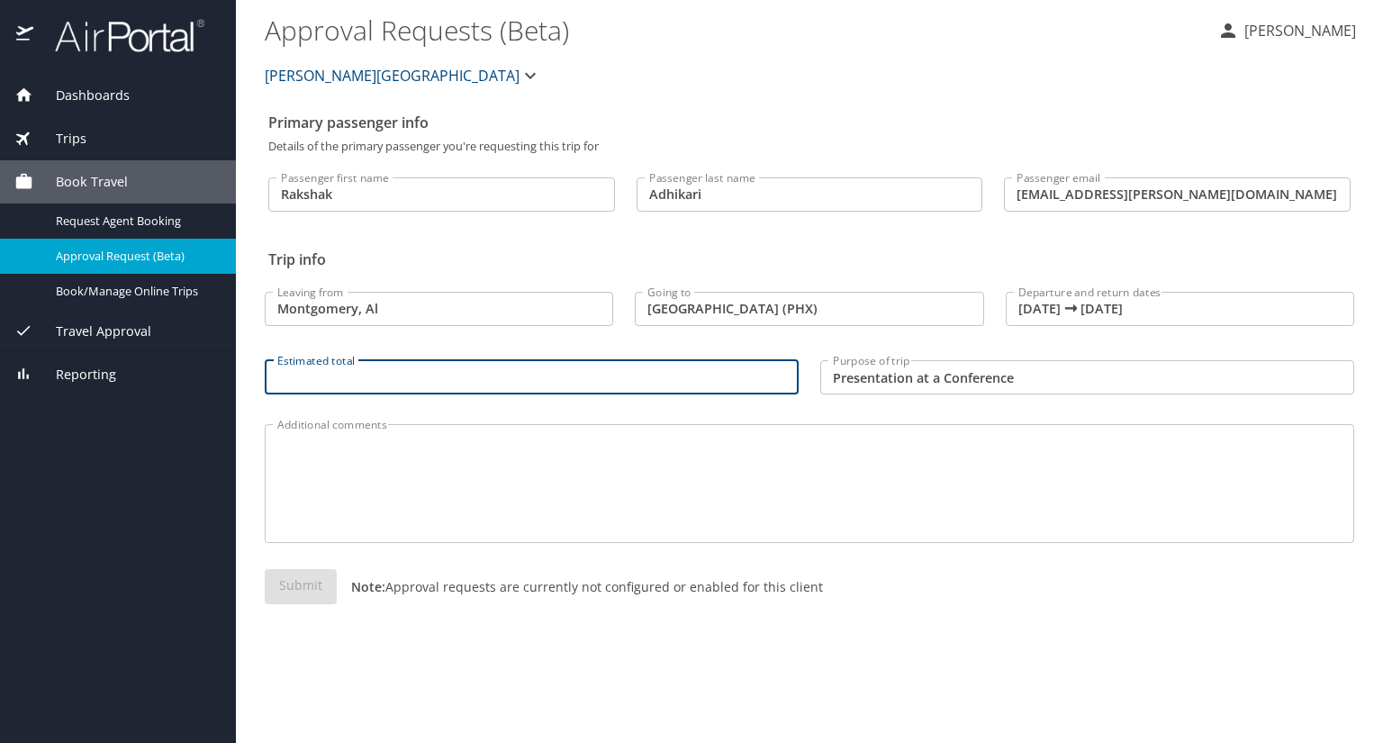
click at [664, 384] on input "Estimated total" at bounding box center [532, 377] width 534 height 34
type input "N/A"
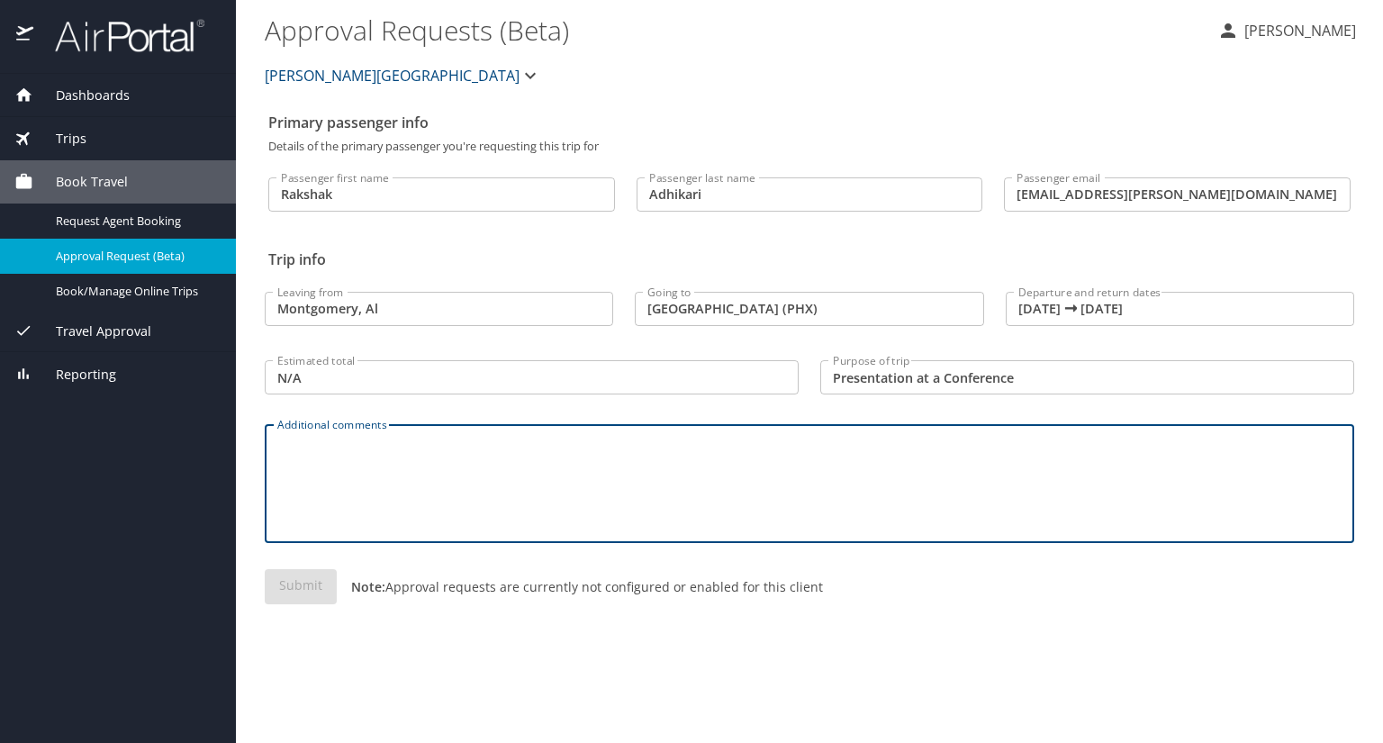
click at [345, 448] on textarea "Additional comments" at bounding box center [809, 484] width 1064 height 86
type textarea "none"
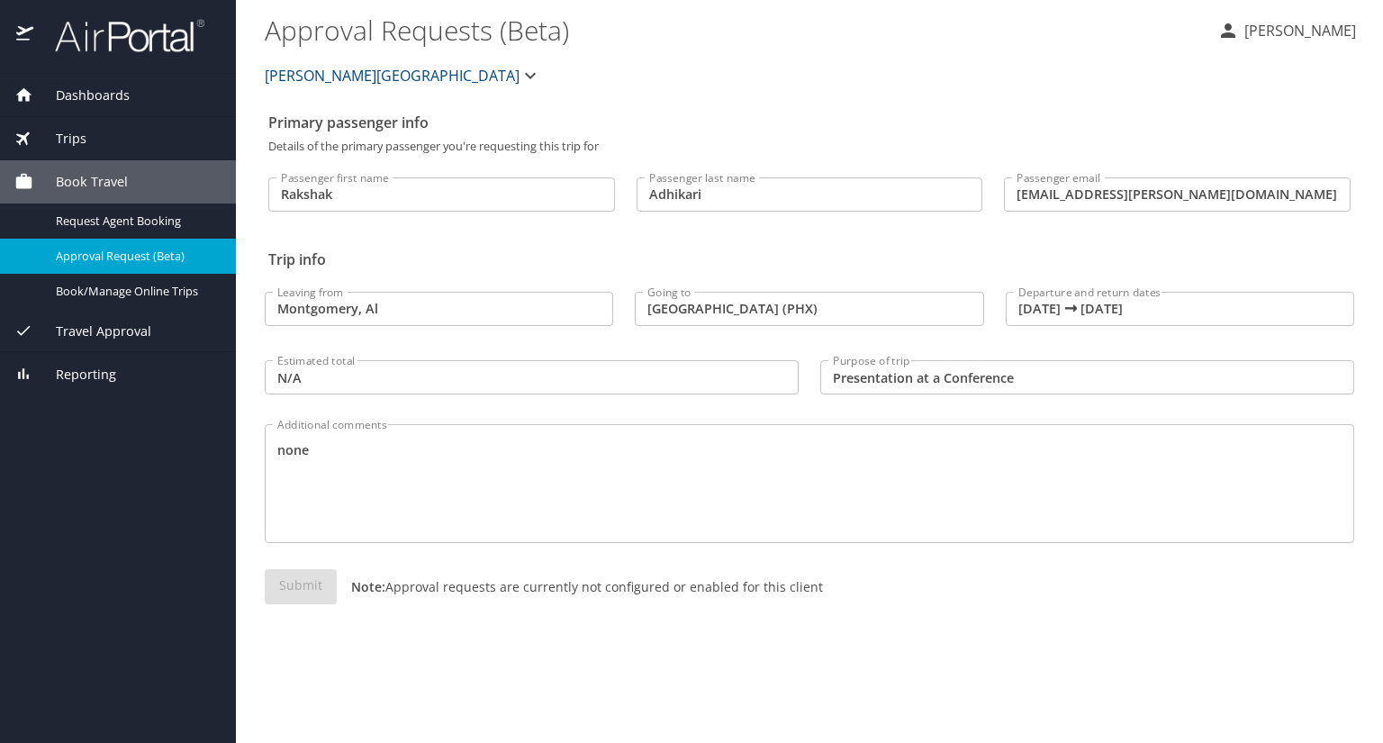
click at [288, 599] on div "Submit Note: Approval requests are currently not configured or enabled for this…" at bounding box center [810, 601] width 1090 height 64
click at [90, 213] on span "Request Agent Booking" at bounding box center [135, 221] width 158 height 17
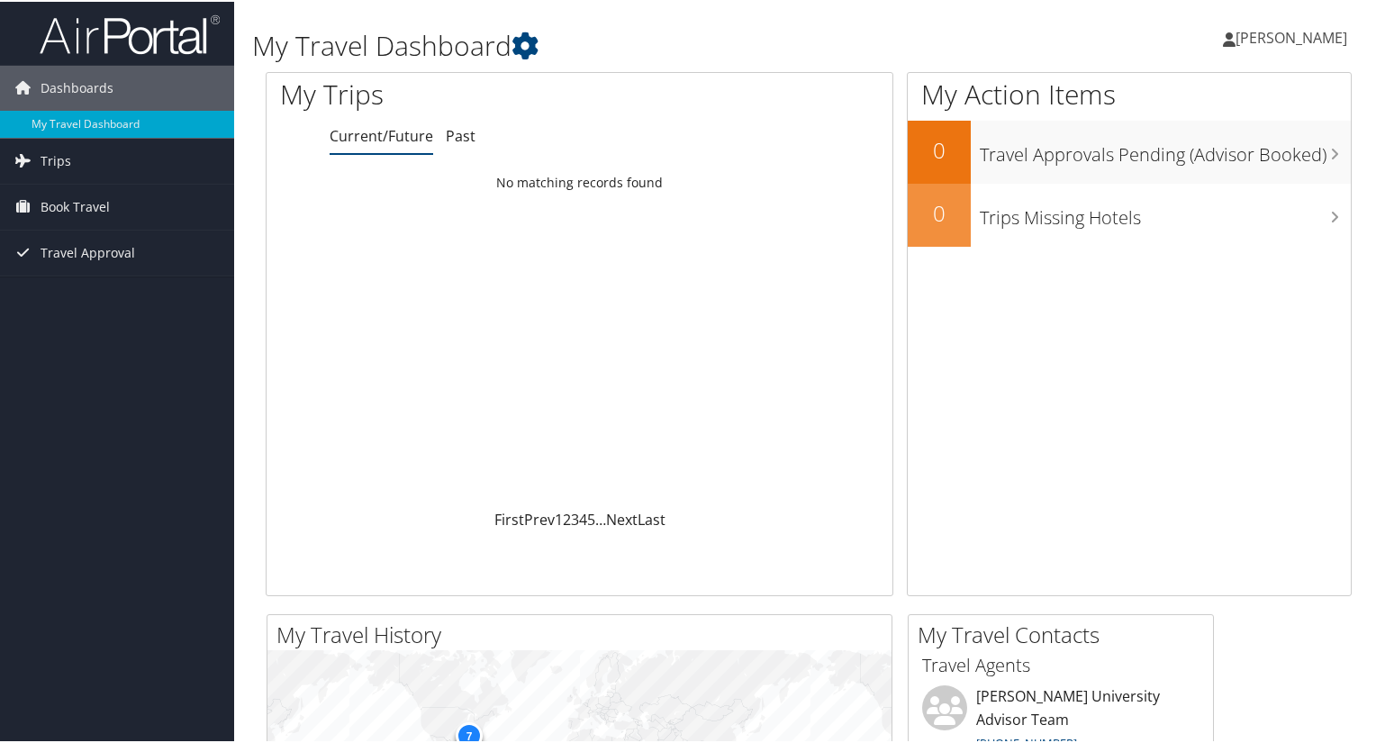
scroll to position [620, 0]
